Goal: Transaction & Acquisition: Purchase product/service

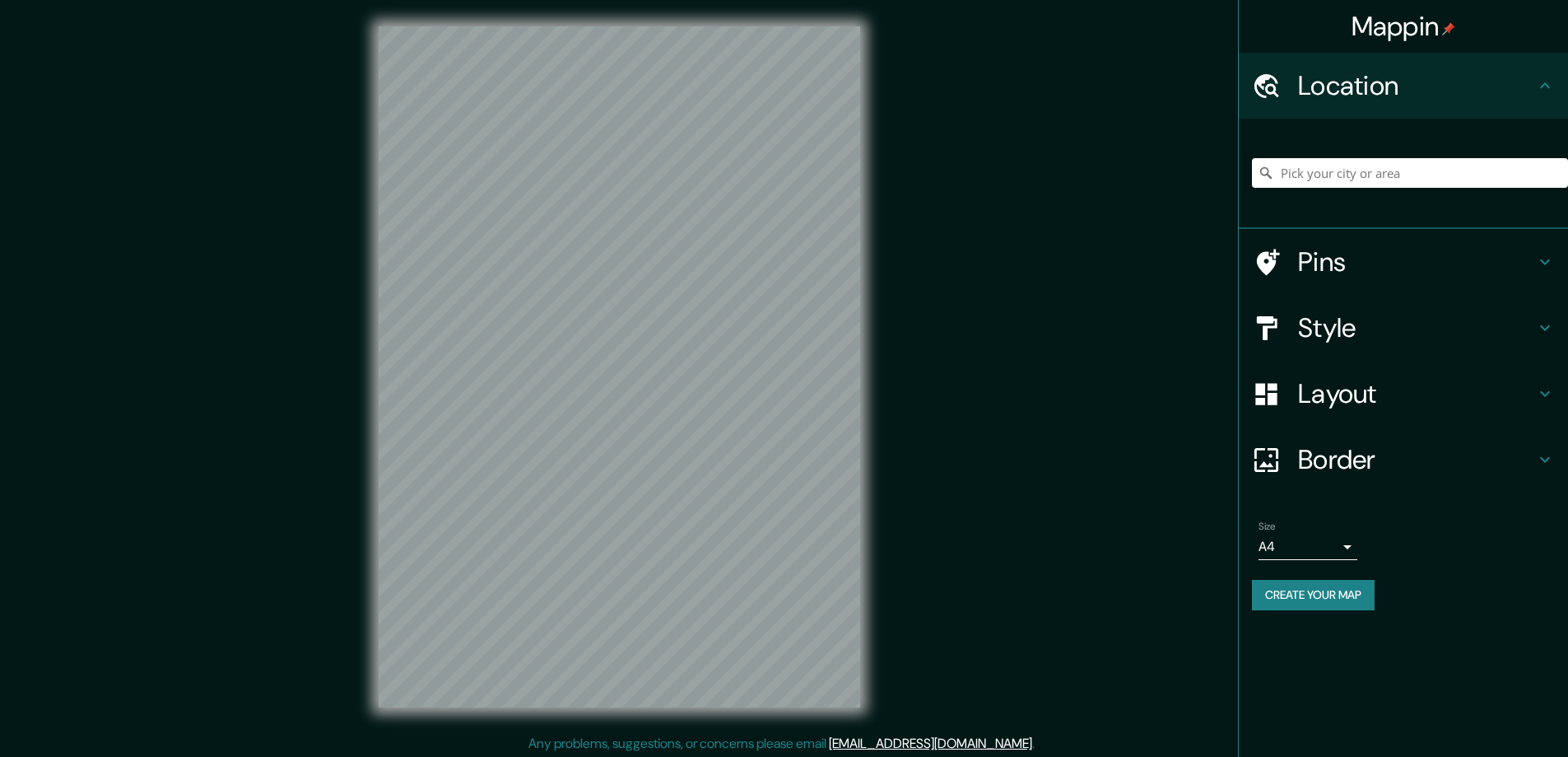
drag, startPoint x: 1328, startPoint y: 329, endPoint x: 1132, endPoint y: 308, distance: 197.1
click at [1328, 329] on h4 "Style" at bounding box center [1417, 328] width 237 height 33
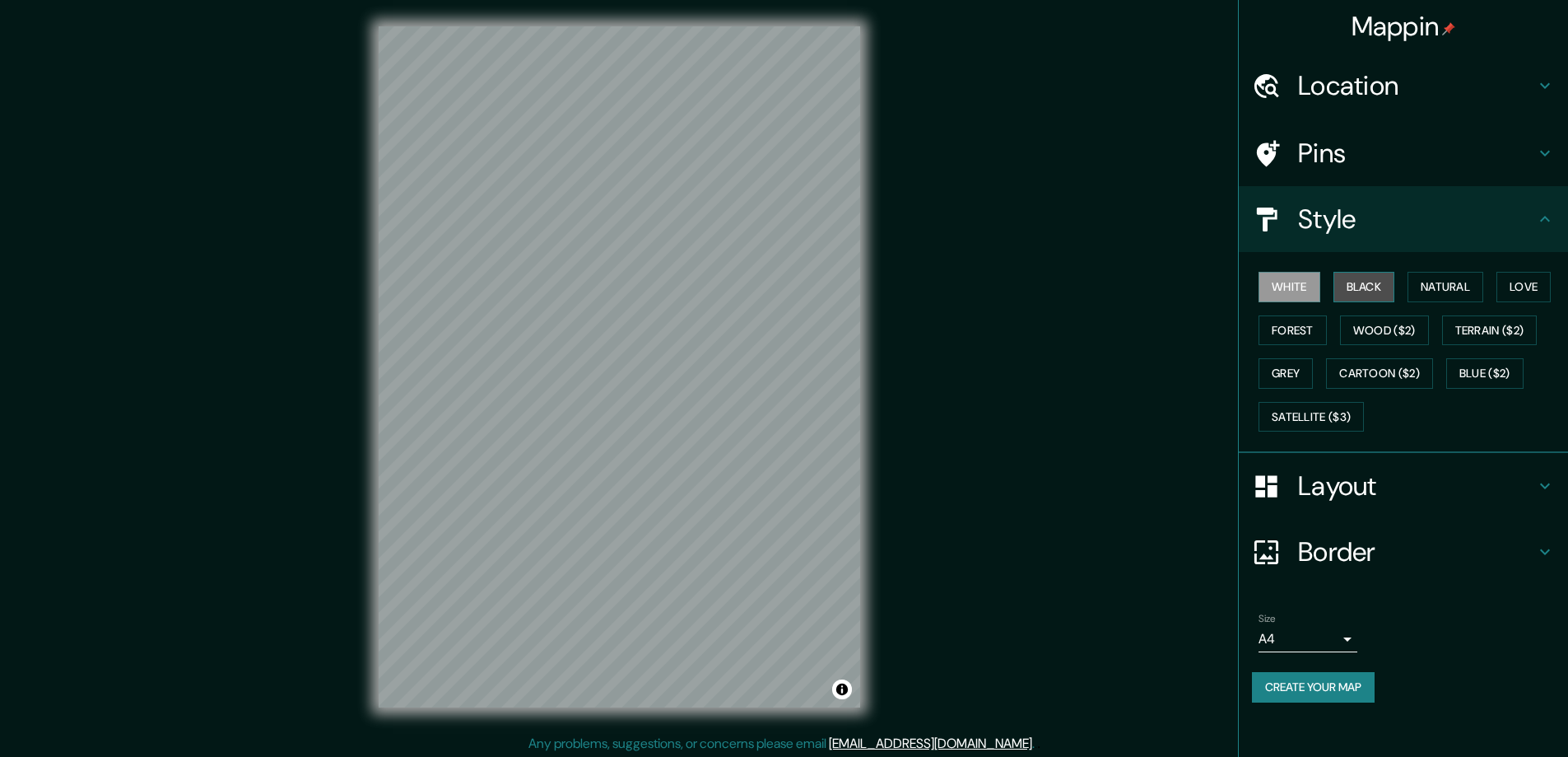
click at [1370, 282] on button "Black" at bounding box center [1365, 287] width 62 height 31
click at [1324, 482] on h4 "Layout" at bounding box center [1417, 486] width 237 height 33
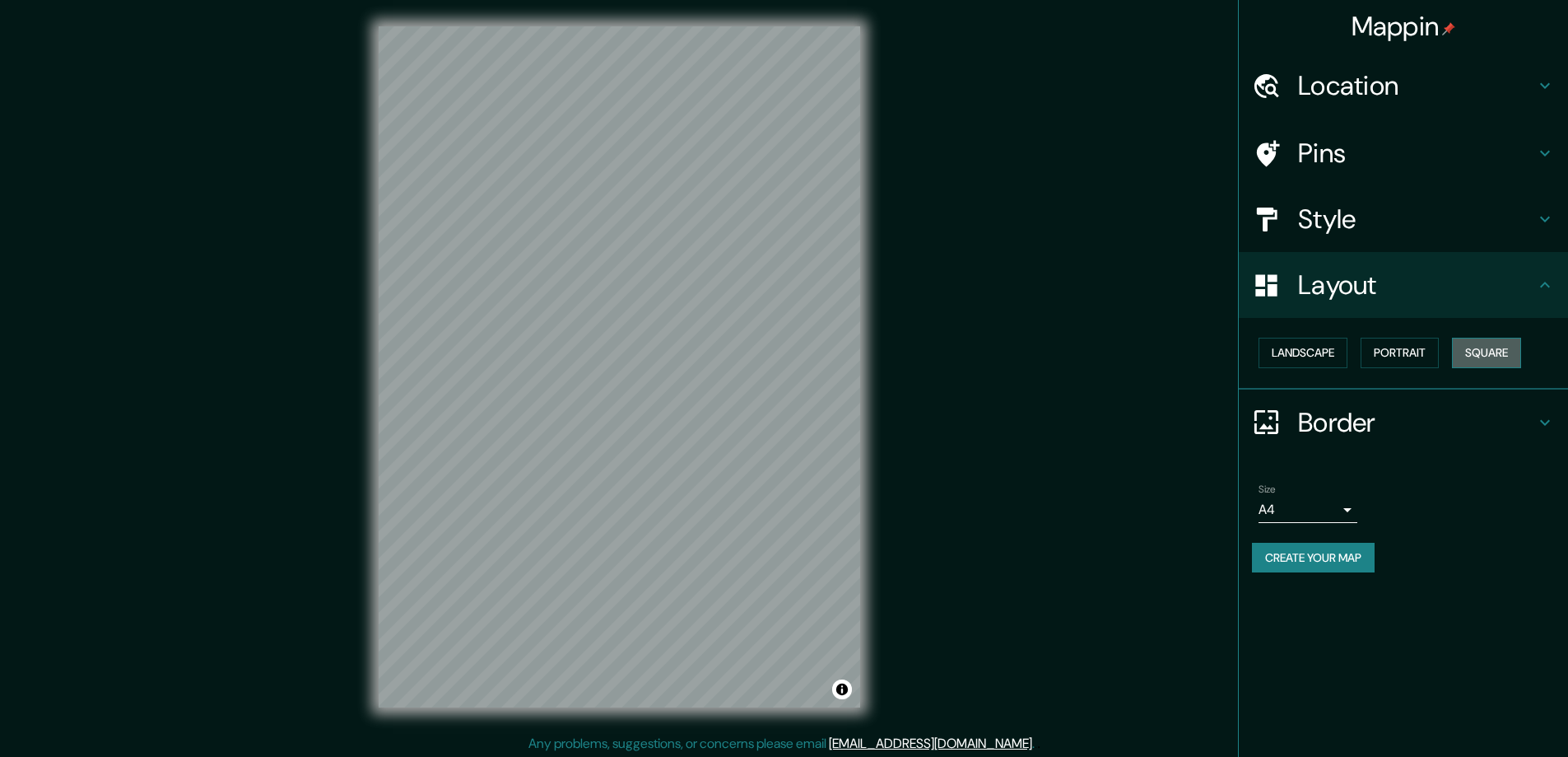
click at [1493, 350] on button "Square" at bounding box center [1487, 353] width 69 height 31
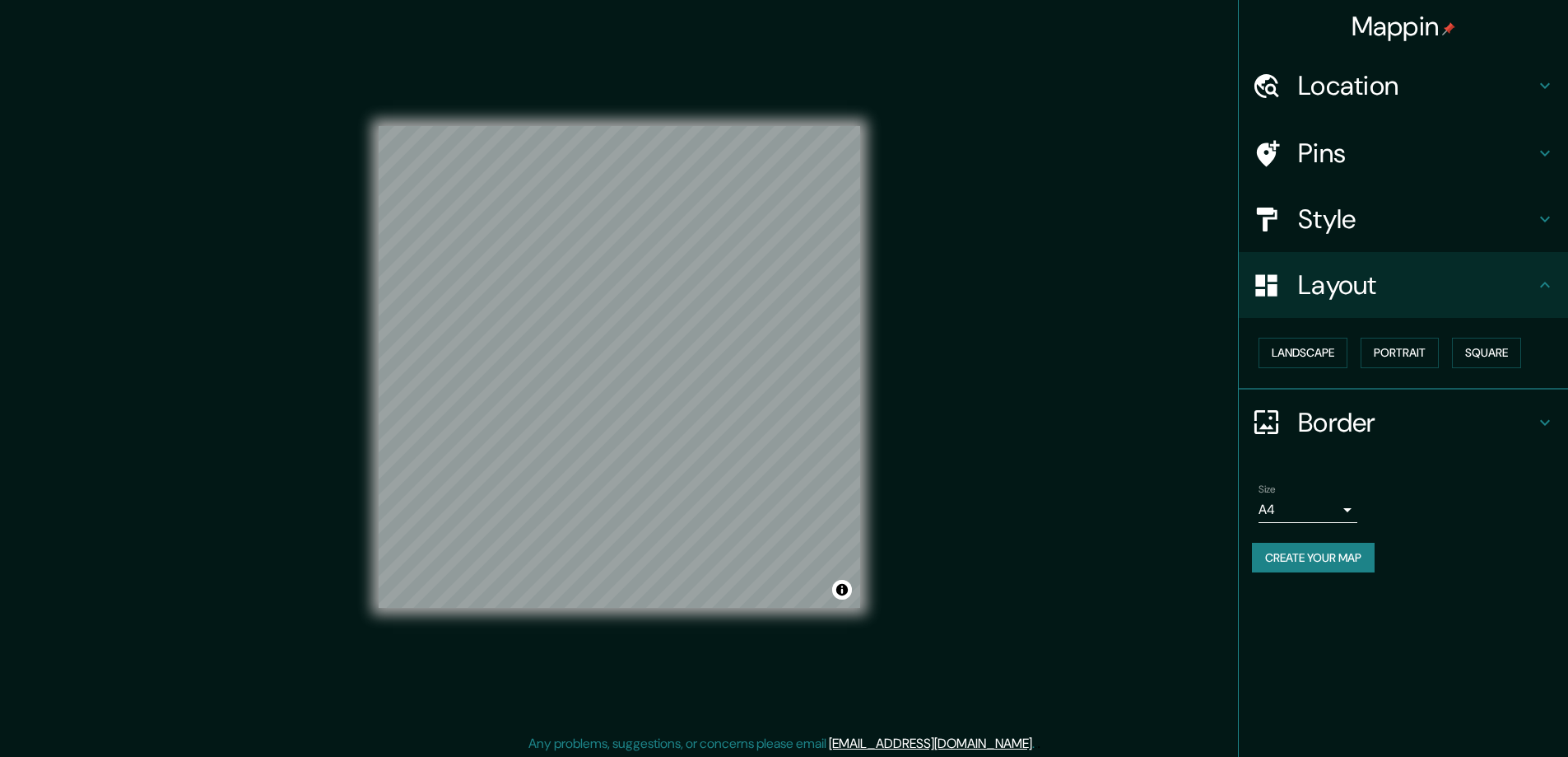
click at [1342, 516] on body "Mappin Location Pins Style Layout Landscape Portrait Square Border Choose a bor…" at bounding box center [784, 378] width 1568 height 757
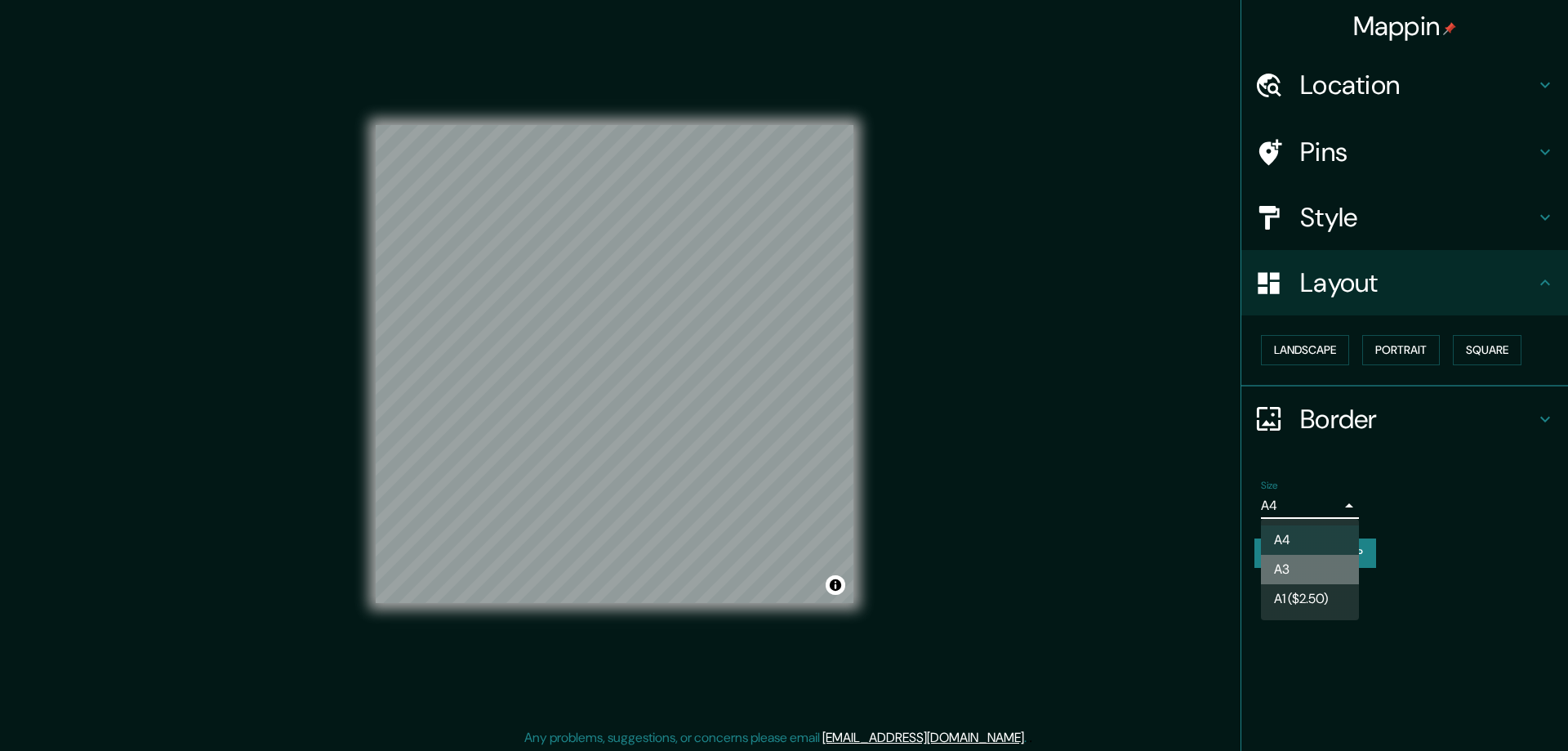
click at [1297, 566] on li "A3" at bounding box center [1310, 569] width 98 height 30
type input "a4"
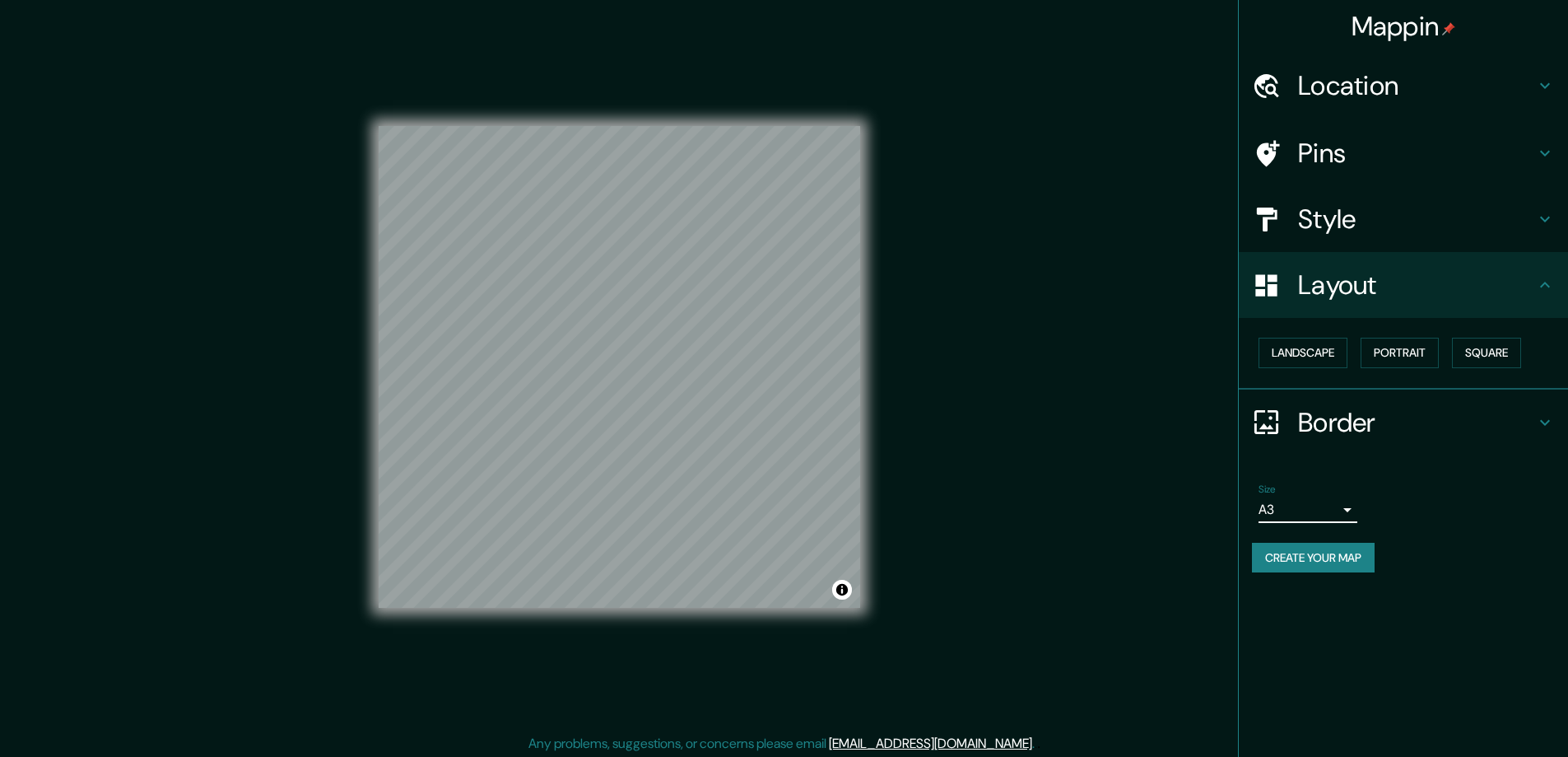
click at [1320, 214] on h4 "Style" at bounding box center [1417, 219] width 237 height 33
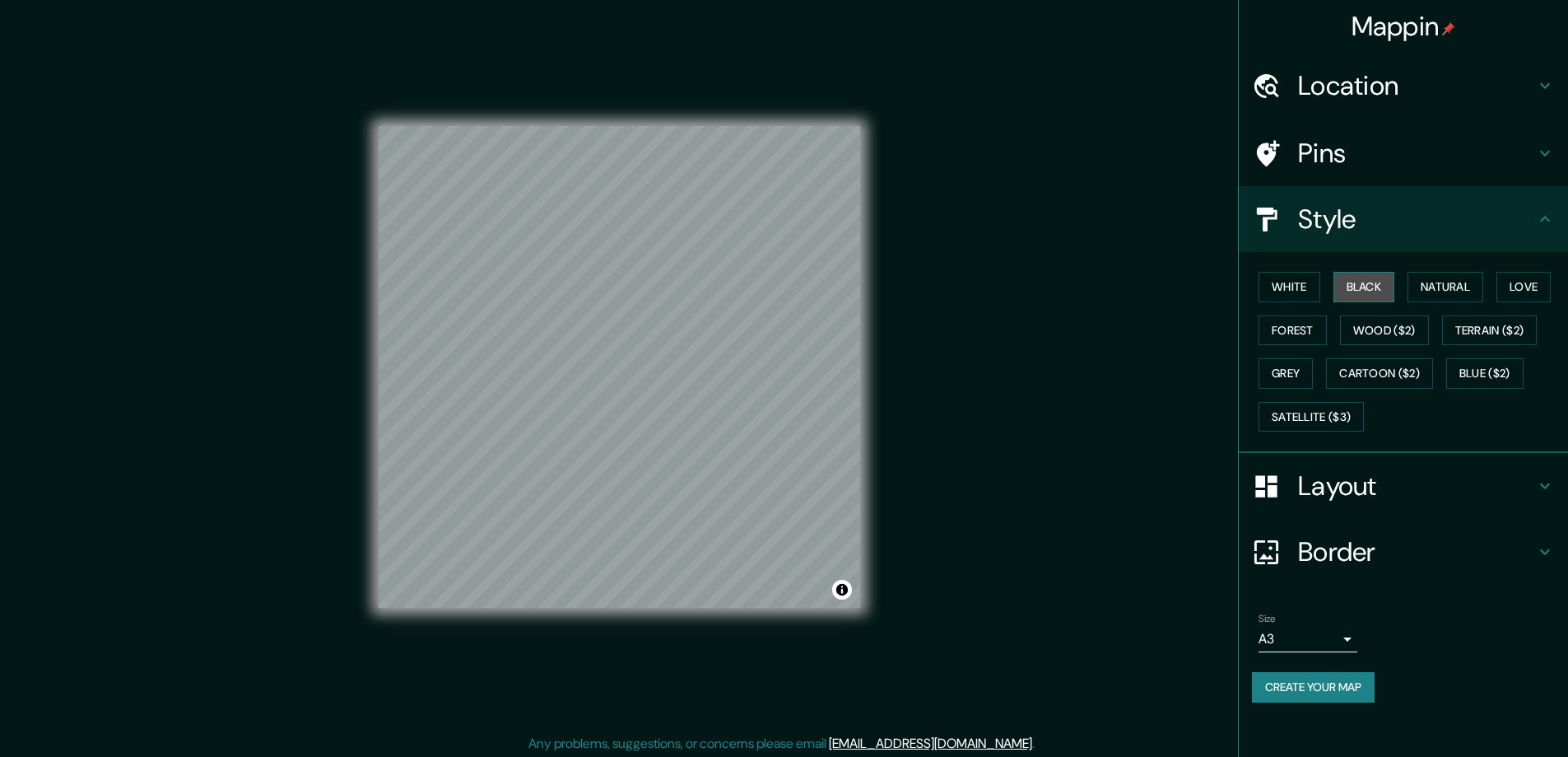
click at [1367, 277] on button "Black" at bounding box center [1365, 287] width 62 height 31
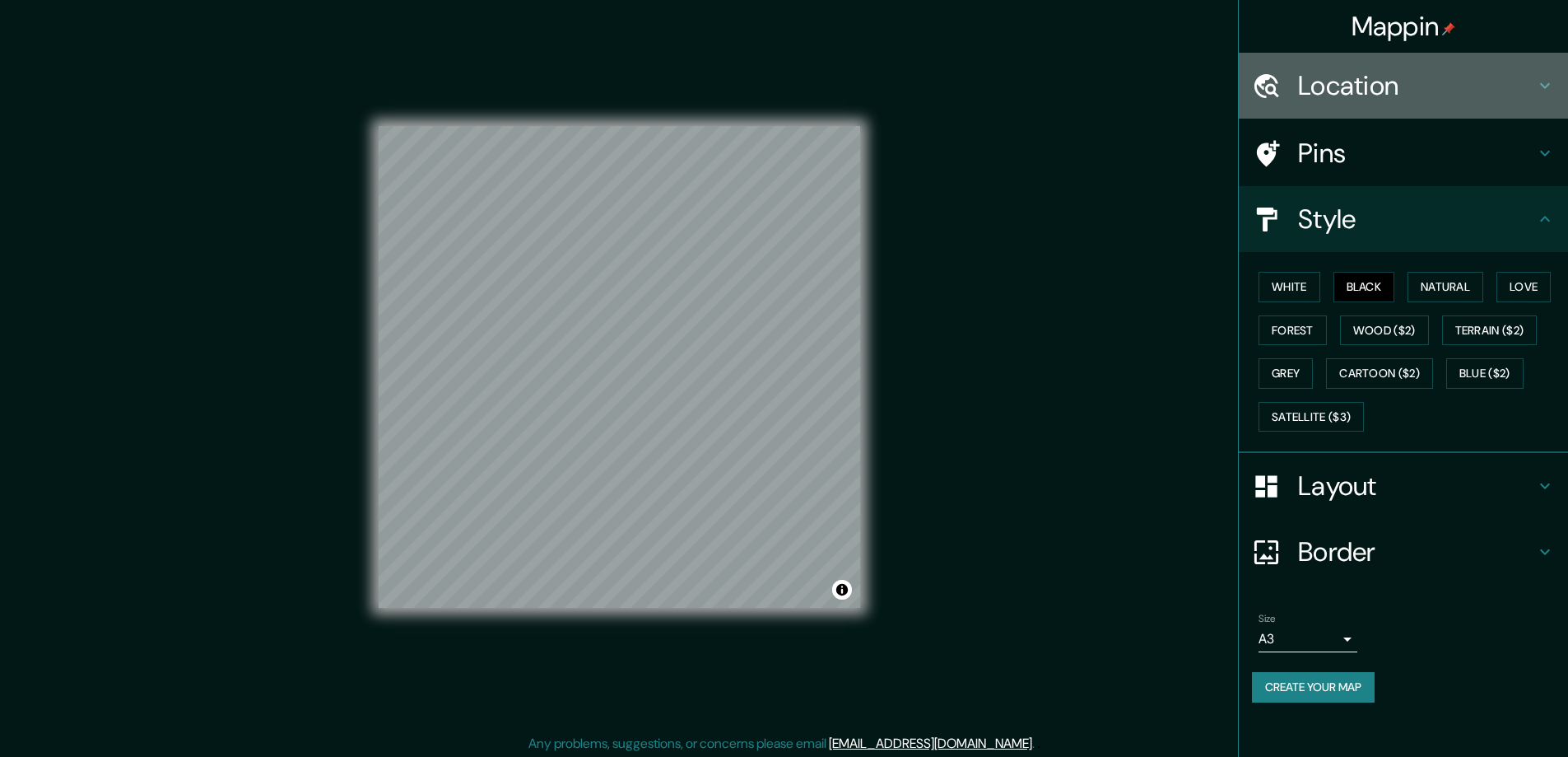
click at [1353, 80] on h4 "Location" at bounding box center [1417, 86] width 237 height 33
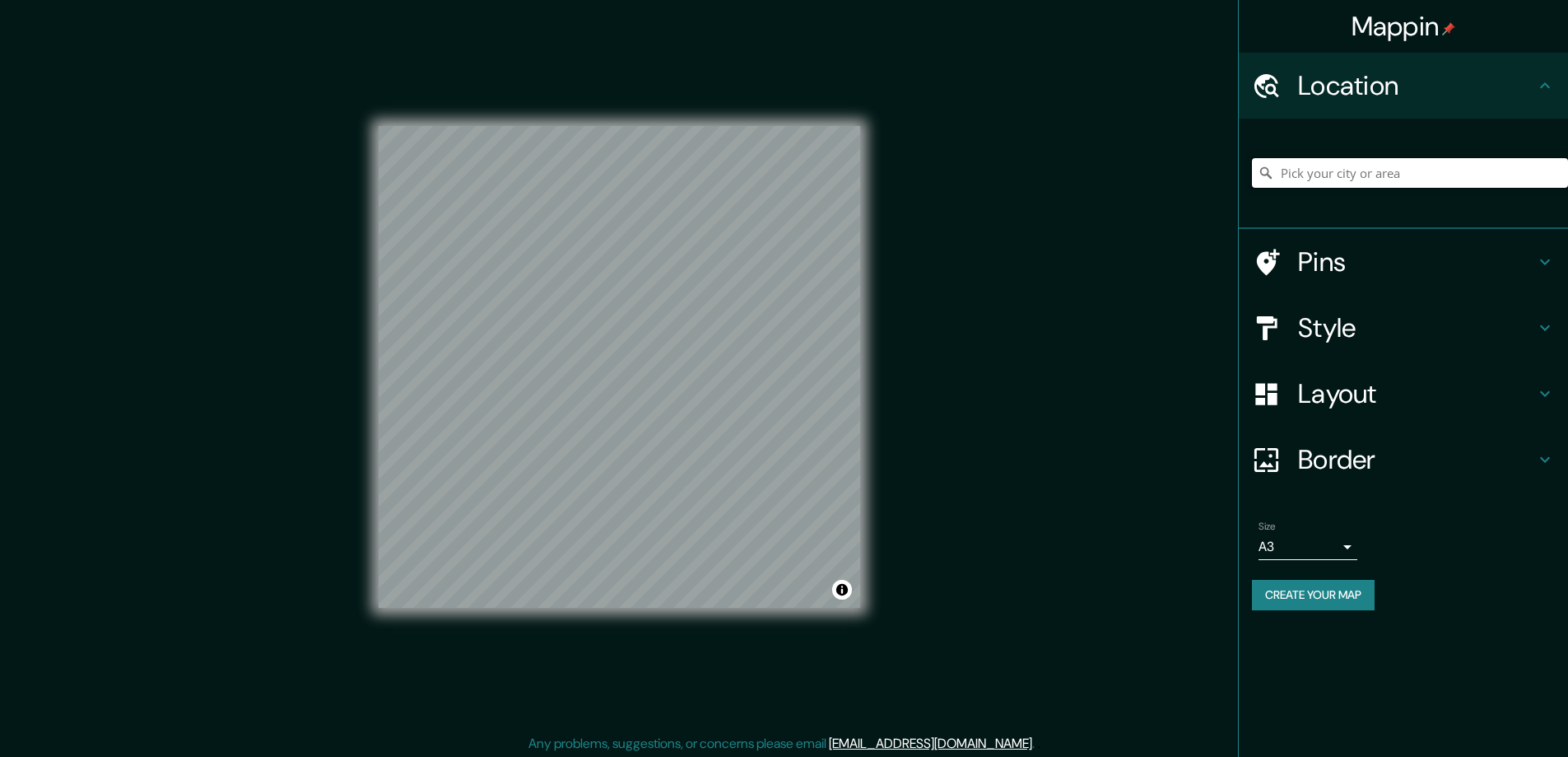
paste input "[STREET_ADDRESS]"
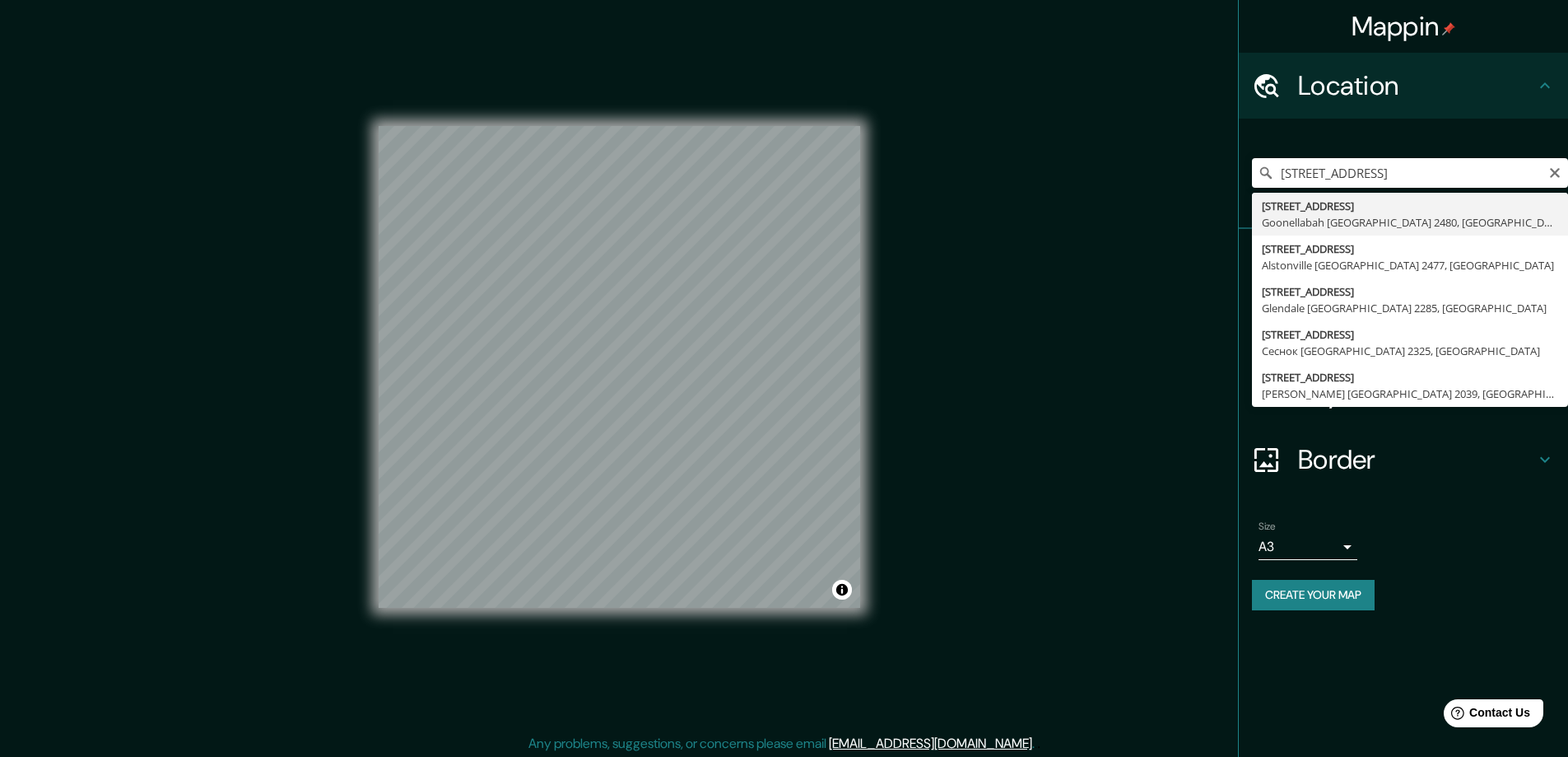
type input "[STREET_ADDRESS]"
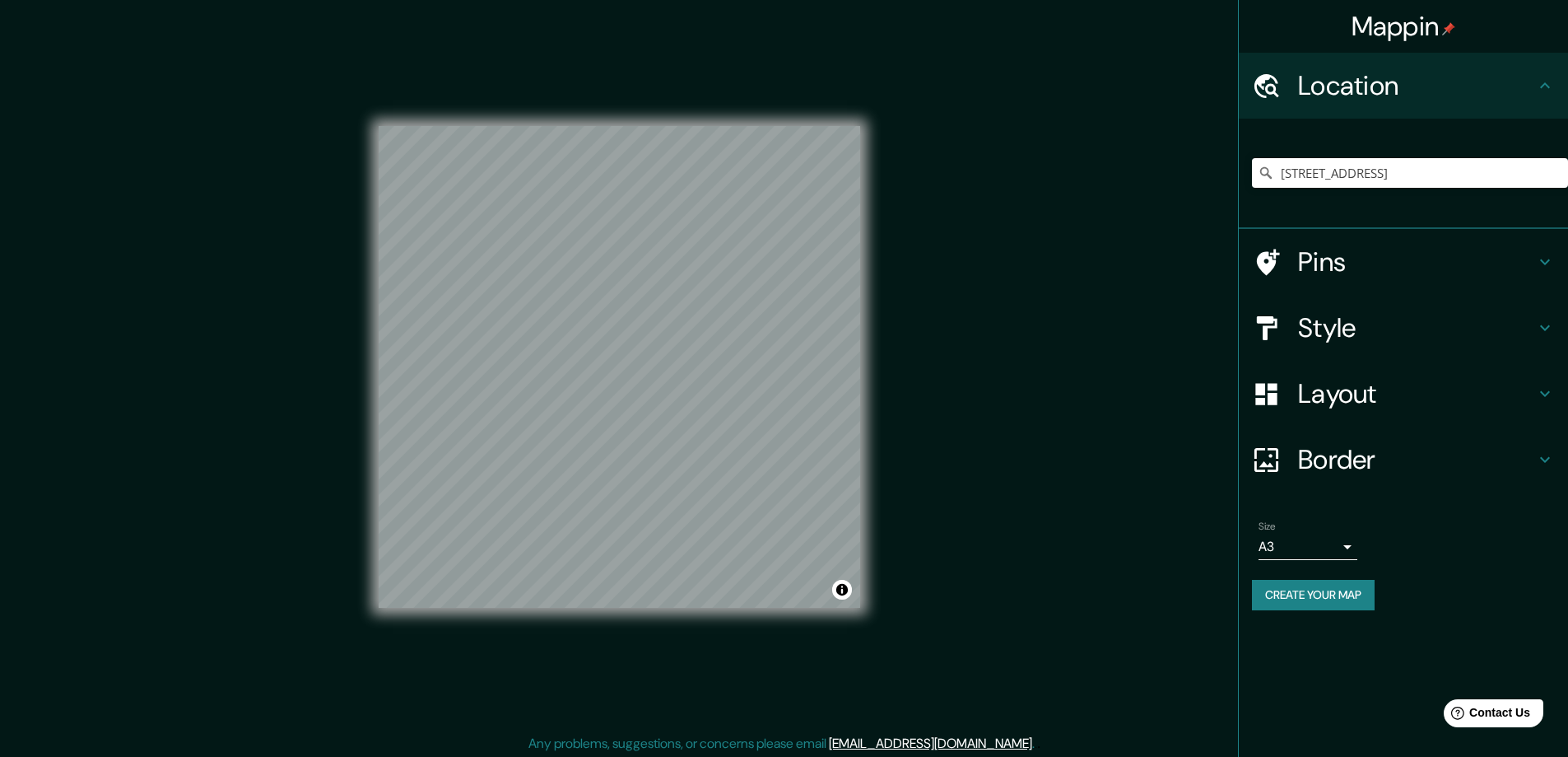
click at [1287, 597] on button "Create your map" at bounding box center [1313, 595] width 122 height 31
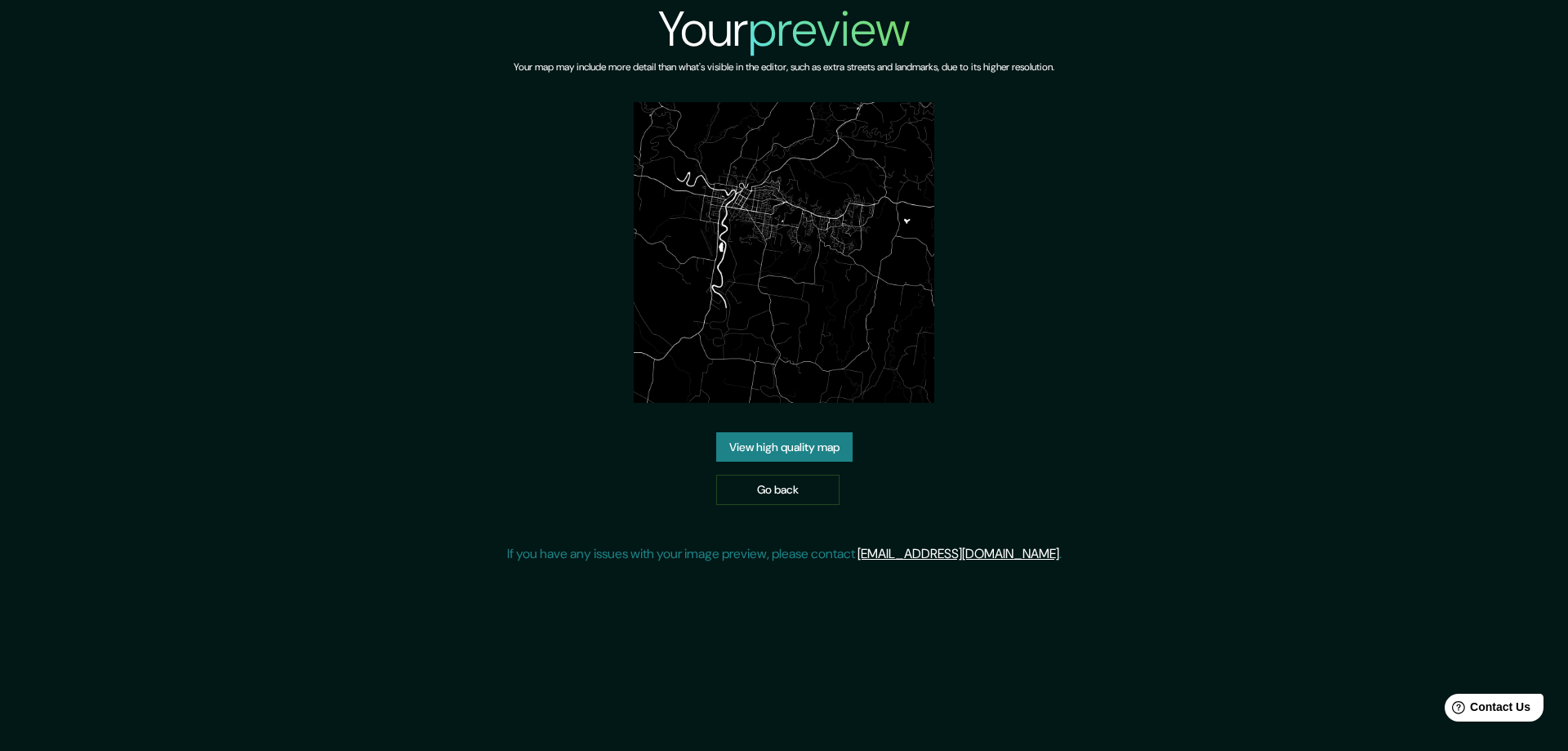
click at [751, 440] on link "View high quality map" at bounding box center [784, 447] width 137 height 31
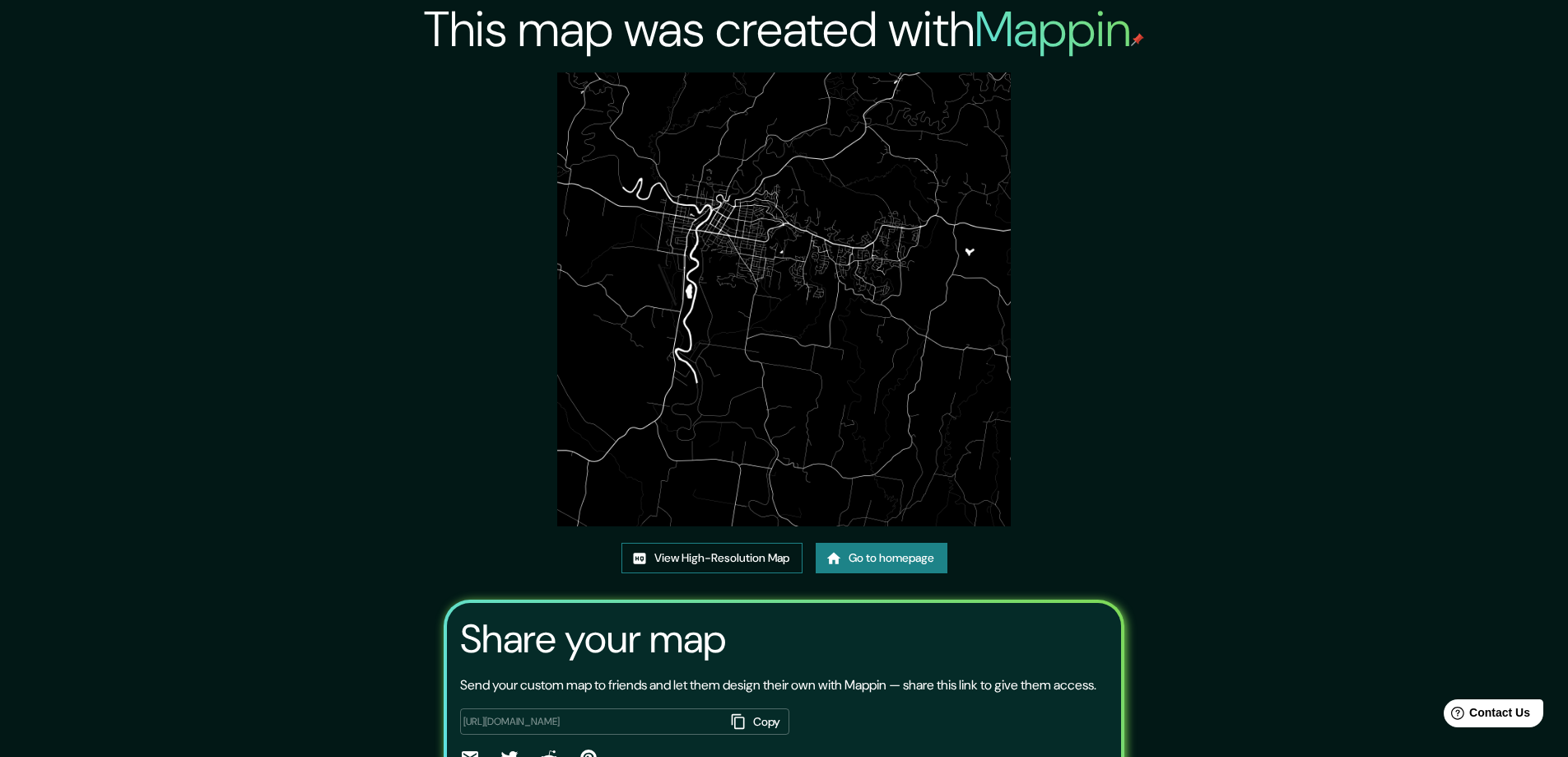
click at [677, 555] on link "View High-Resolution Map" at bounding box center [712, 559] width 181 height 31
click at [903, 551] on link "Go to homepage" at bounding box center [881, 559] width 132 height 31
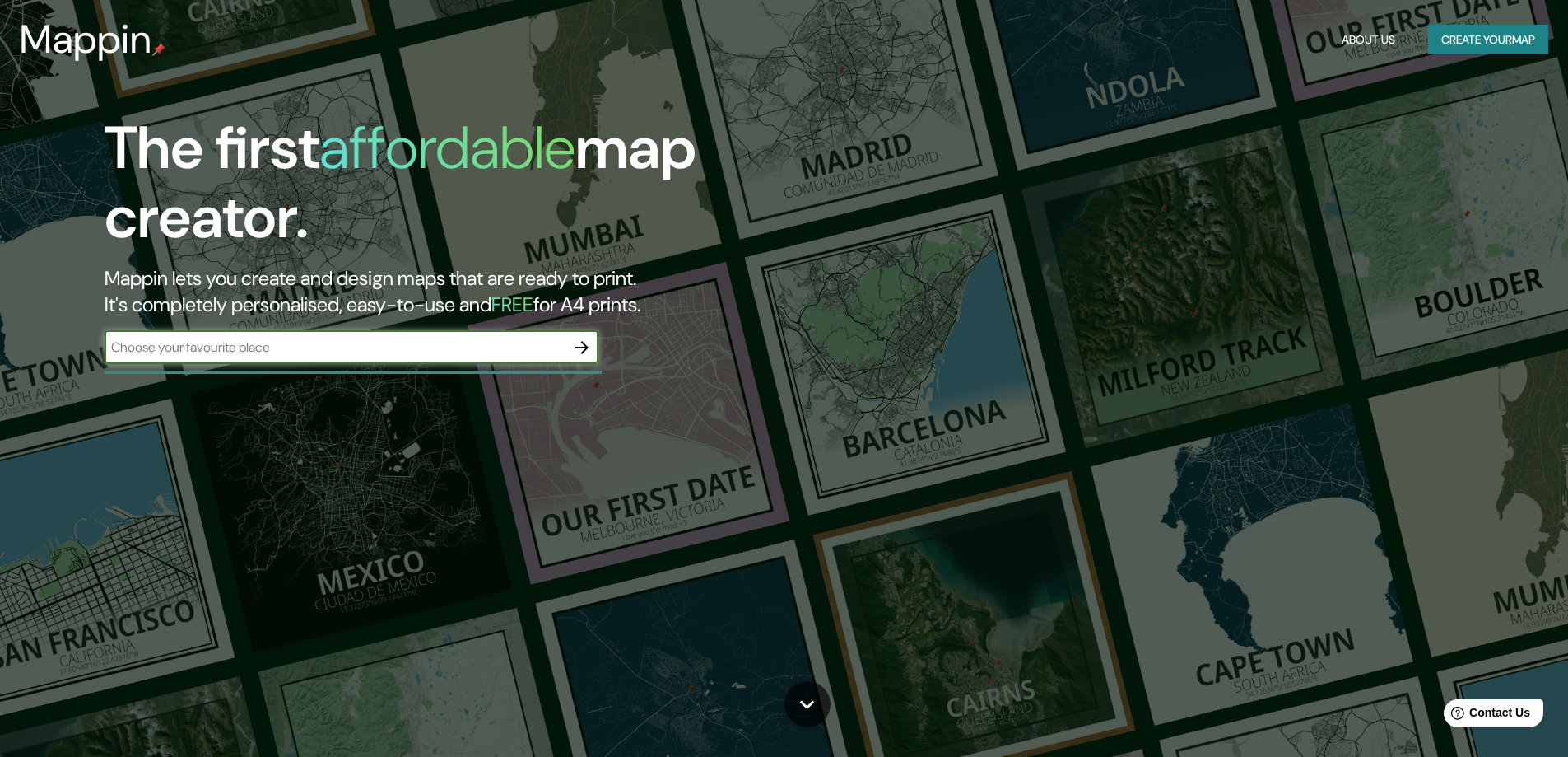
click at [582, 346] on icon "button" at bounding box center [581, 347] width 20 height 20
